Goal: Information Seeking & Learning: Learn about a topic

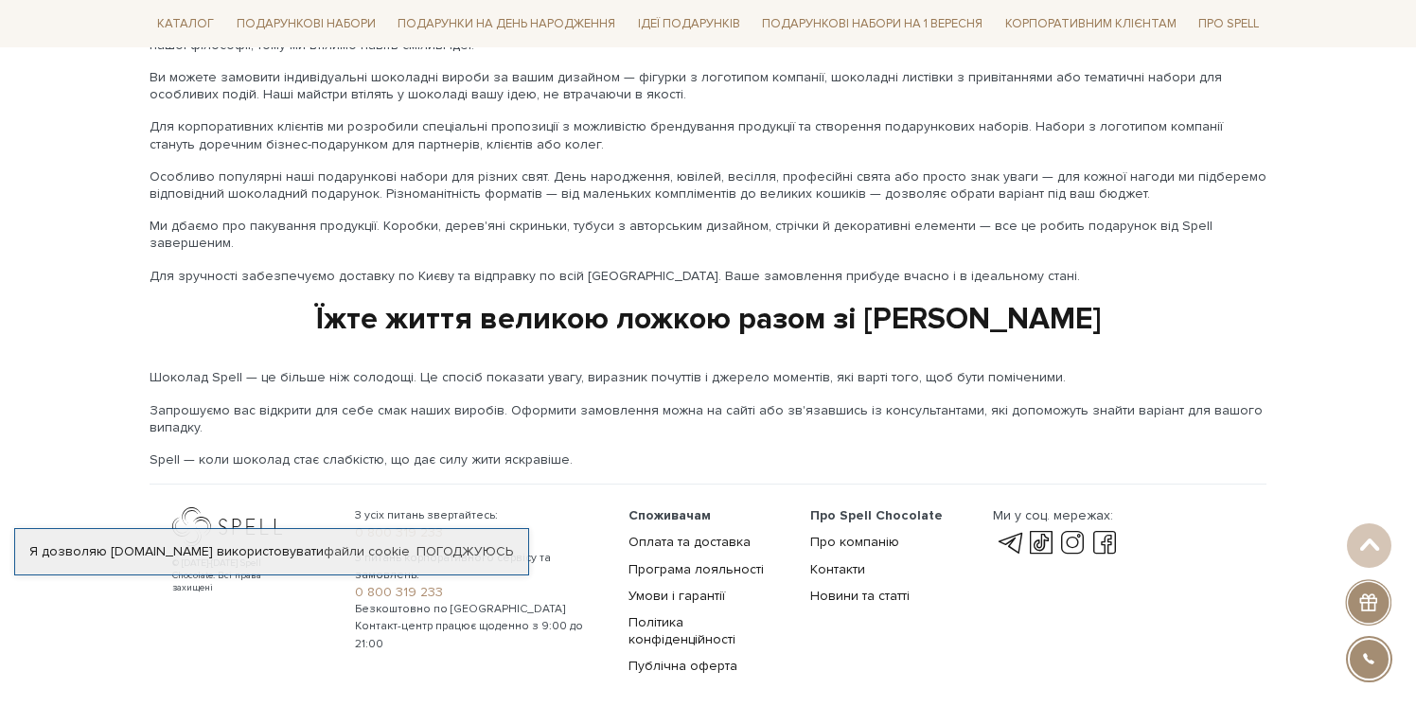
scroll to position [3157, 0]
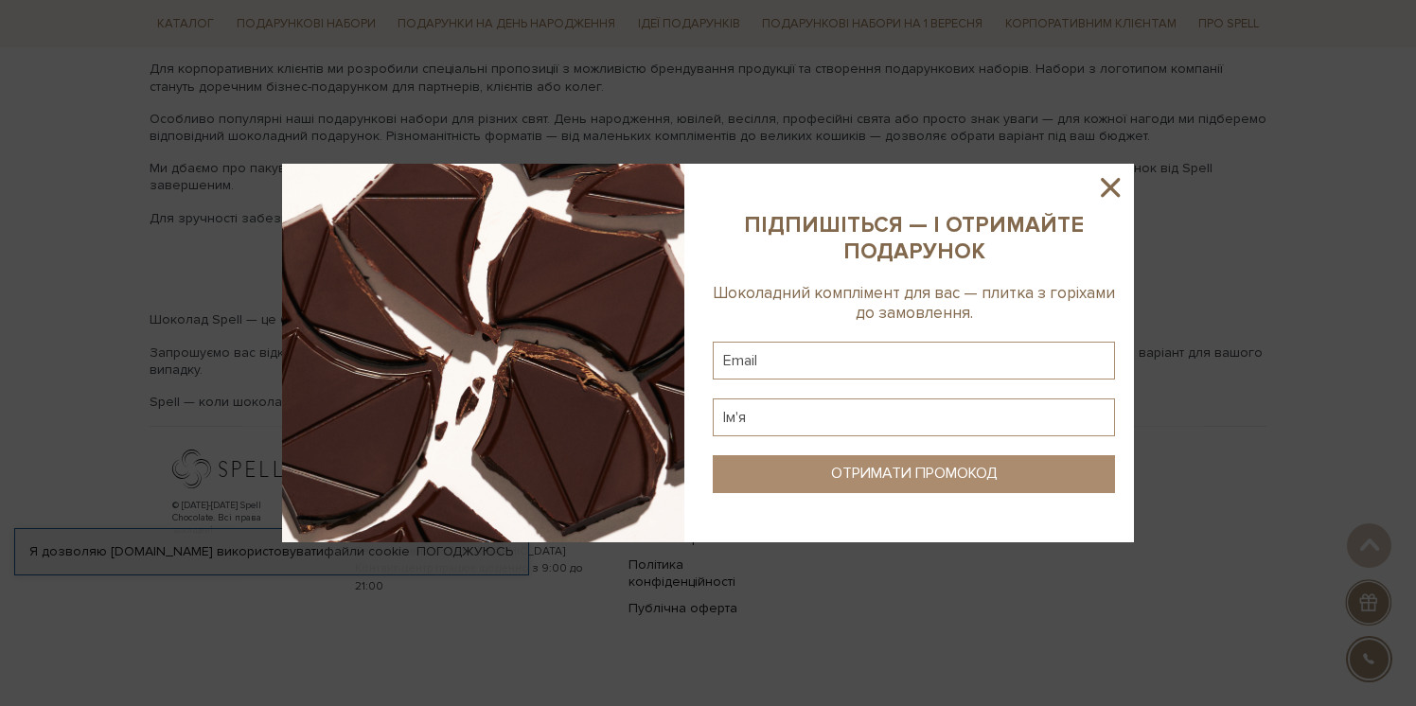
click at [1094, 189] on icon at bounding box center [1110, 187] width 32 height 32
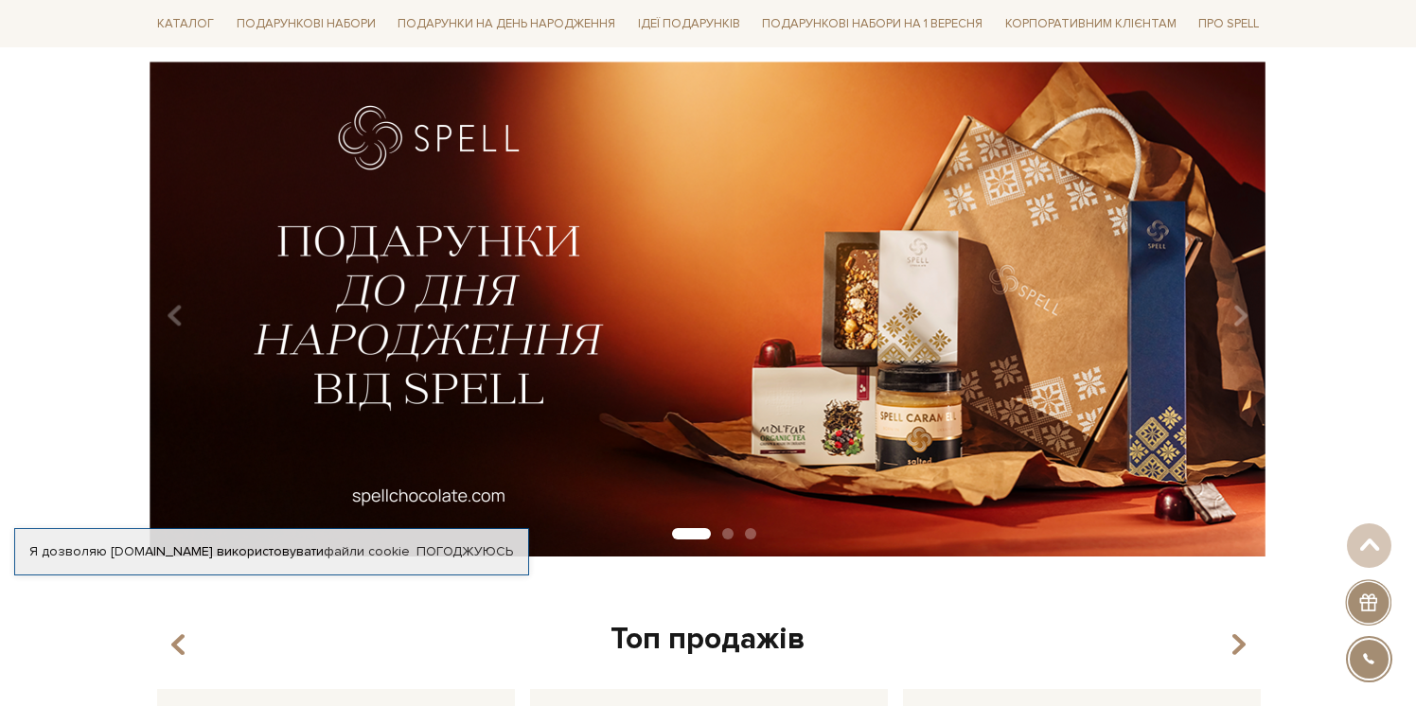
scroll to position [0, 0]
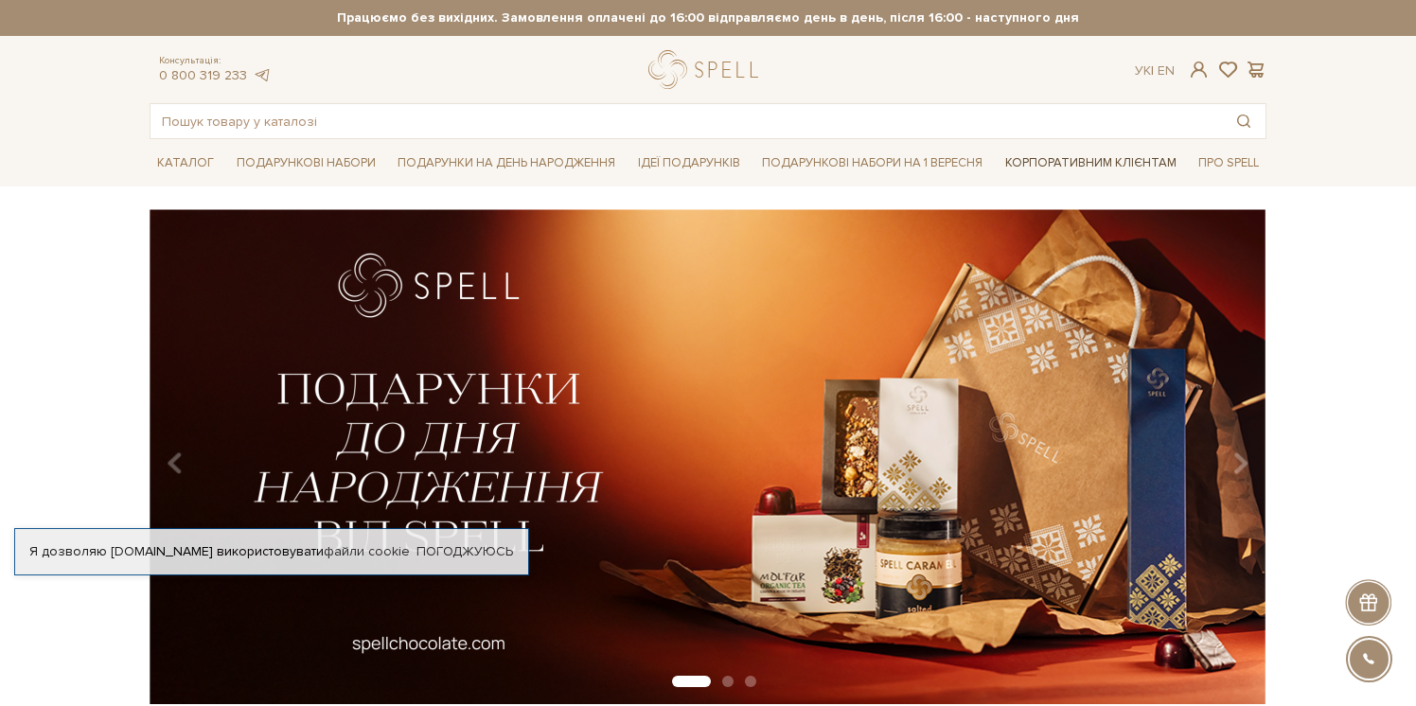
click at [1060, 162] on link "Корпоративним клієнтам" at bounding box center [1091, 163] width 186 height 32
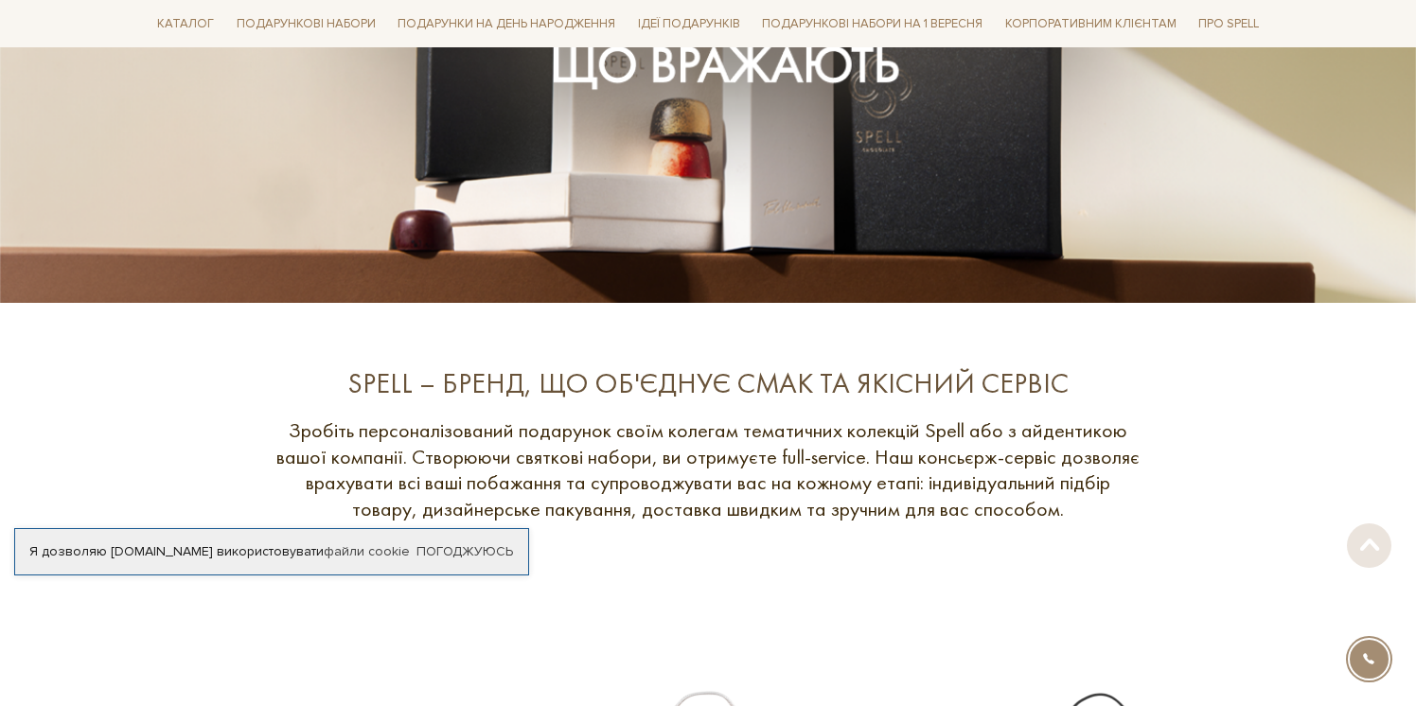
scroll to position [462, 0]
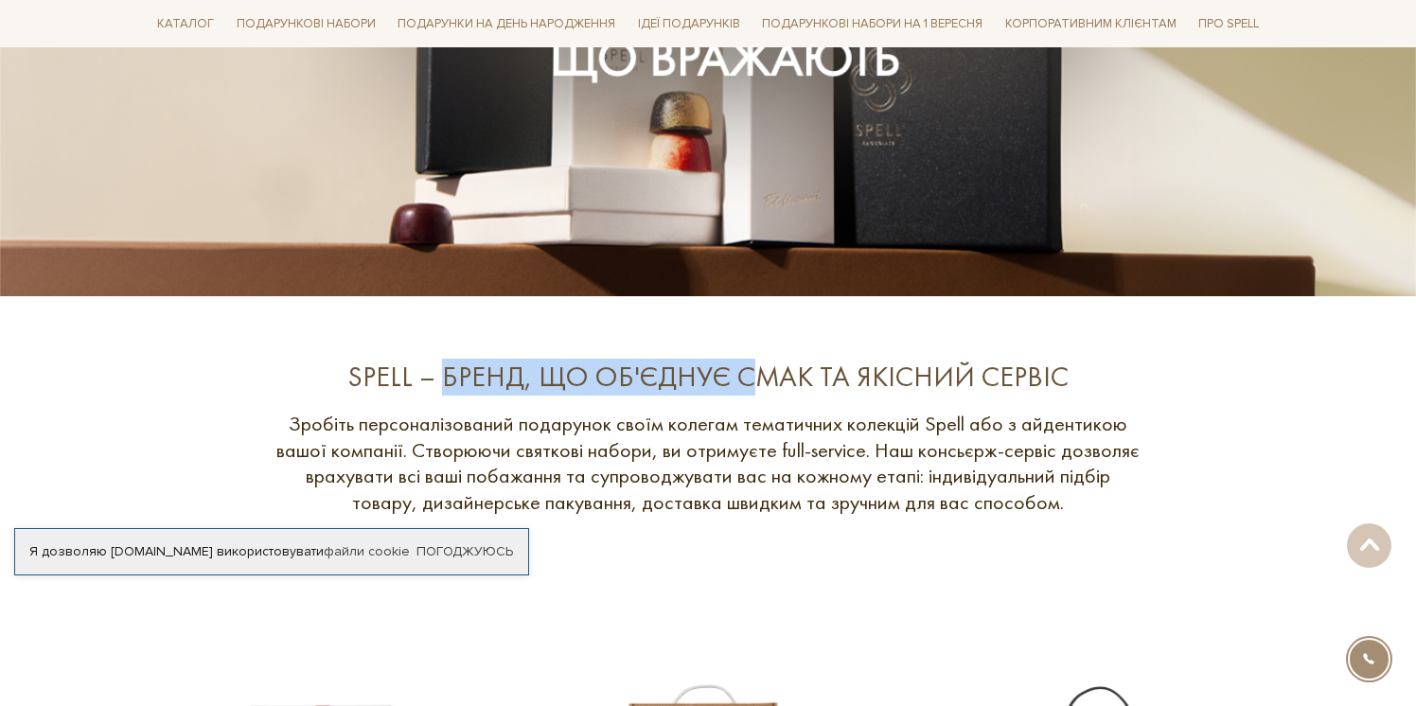
drag, startPoint x: 448, startPoint y: 379, endPoint x: 754, endPoint y: 382, distance: 306.7
click at [754, 382] on div "SPELL – БРЕНД, ЩО ОБ'ЄДНУЄ СМАК ТА ЯКІСНИЙ СЕРВІС" at bounding box center [708, 377] width 871 height 37
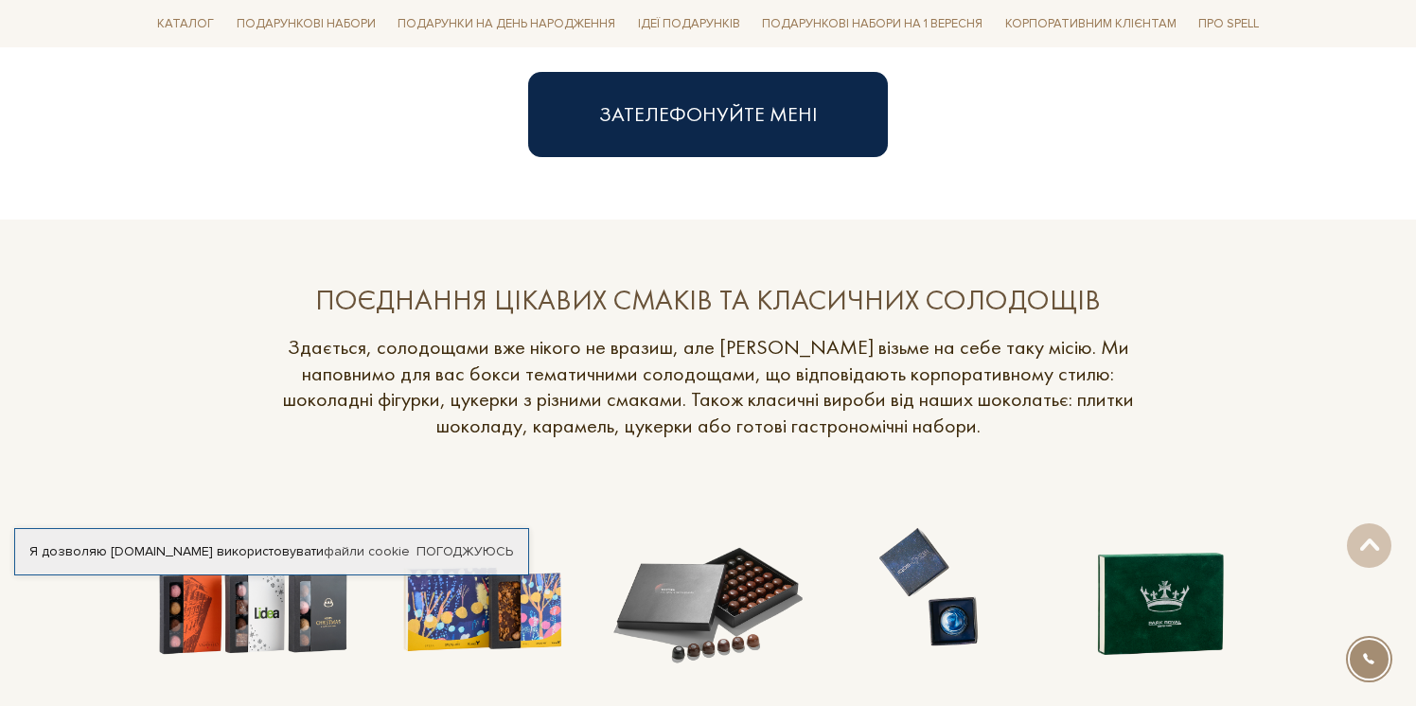
scroll to position [1378, 0]
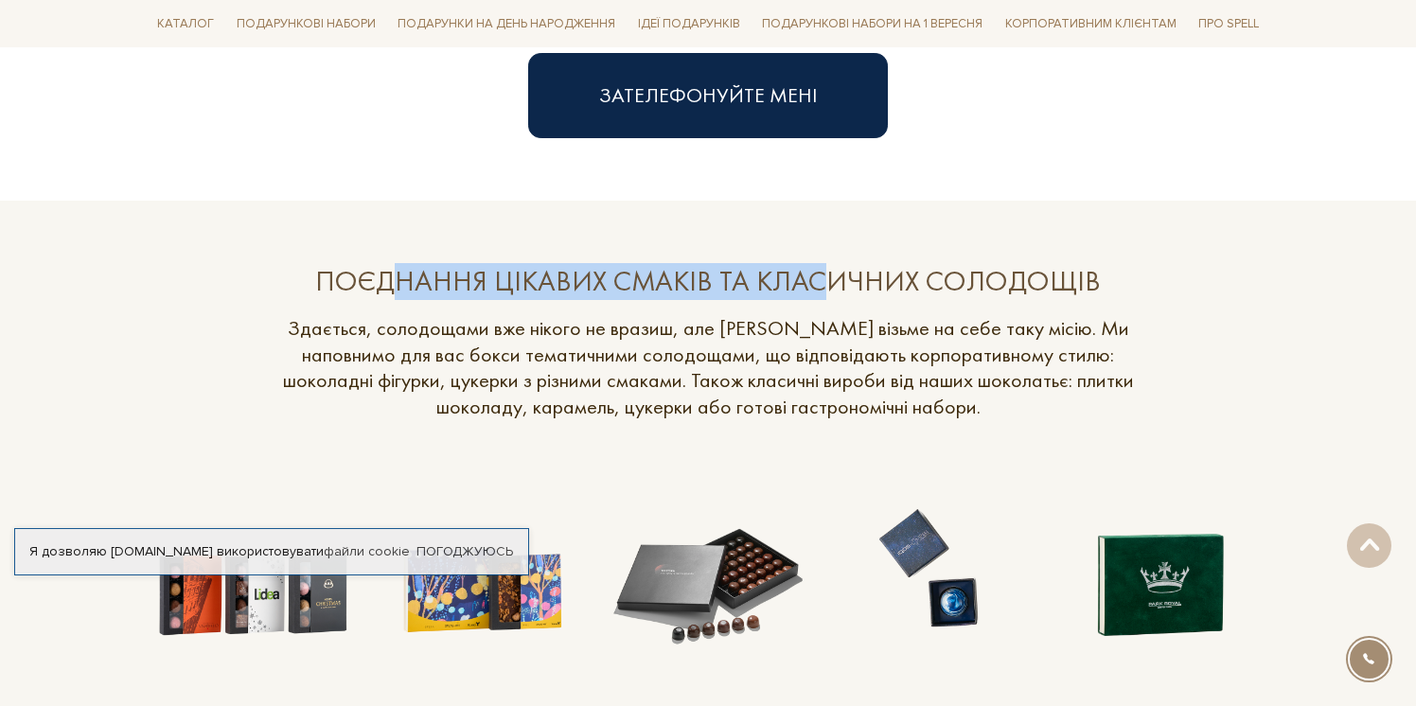
drag, startPoint x: 395, startPoint y: 288, endPoint x: 825, endPoint y: 296, distance: 429.9
click at [825, 296] on div "ПОЄДНАННЯ ЦІКАВИХ СМАКІВ ТА КЛАСИЧНИХ СОЛОДОЩІВ" at bounding box center [708, 281] width 871 height 37
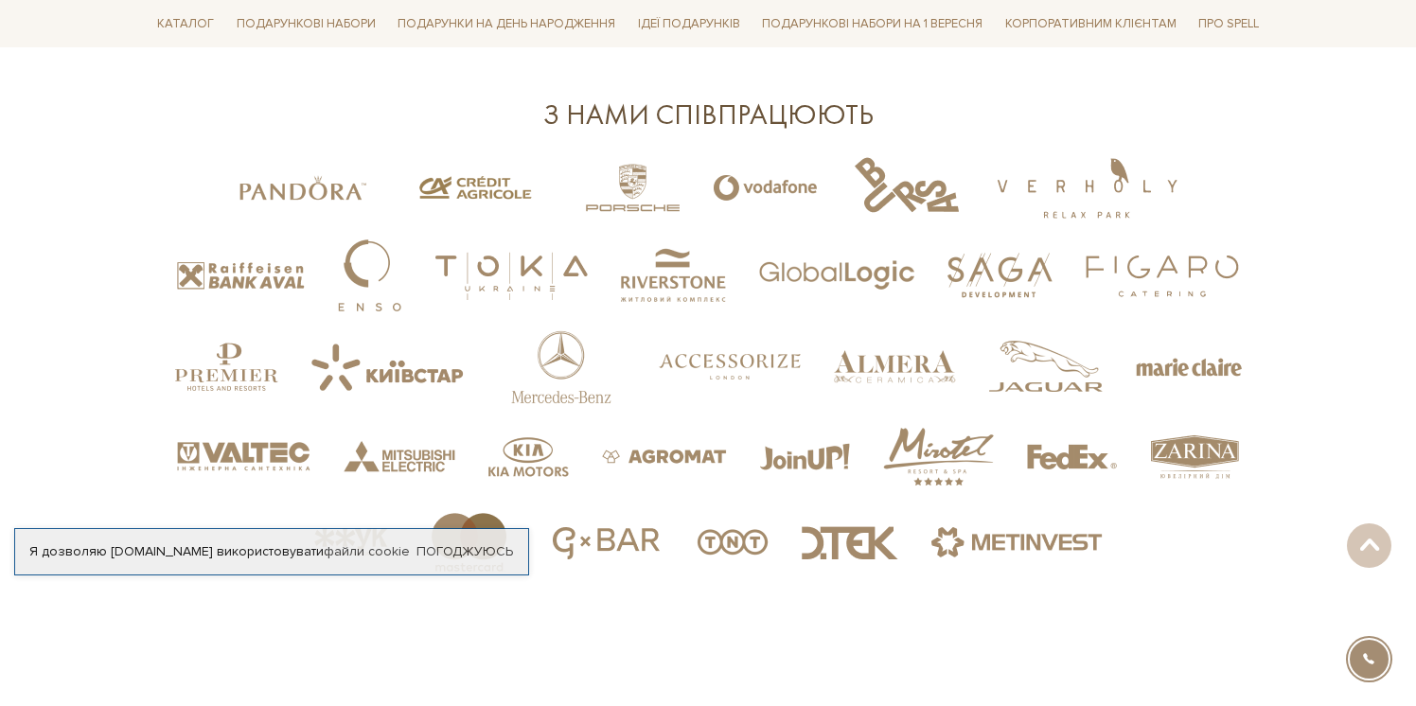
scroll to position [4090, 0]
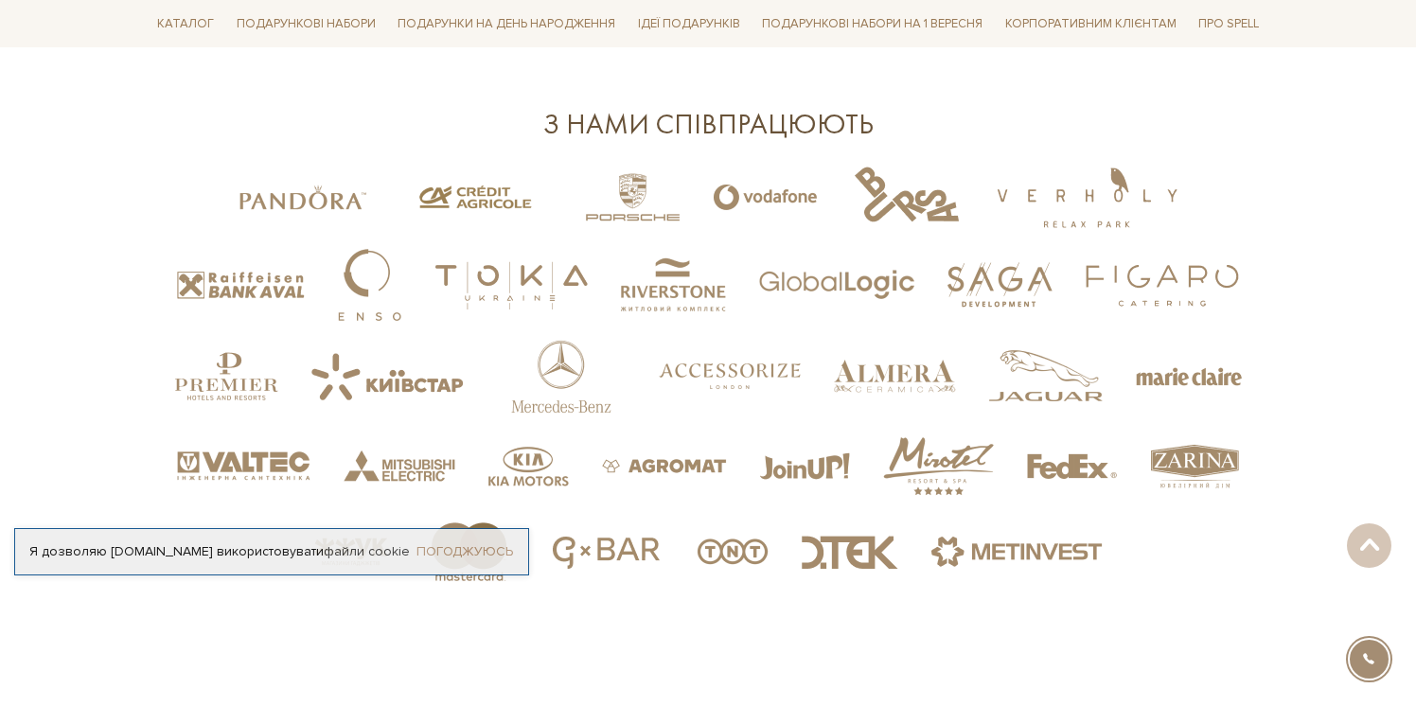
click at [468, 554] on link "Погоджуюсь" at bounding box center [465, 551] width 97 height 17
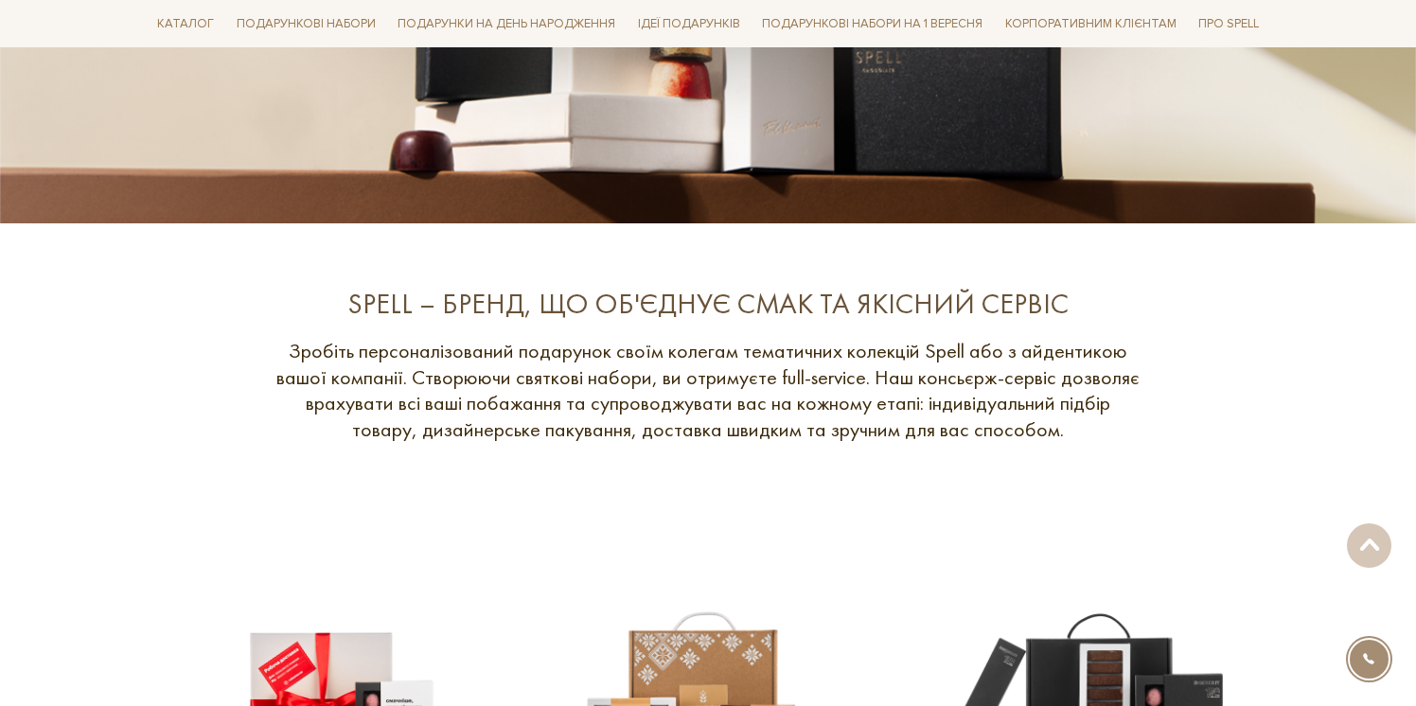
scroll to position [0, 0]
